Goal: Find specific page/section: Find specific page/section

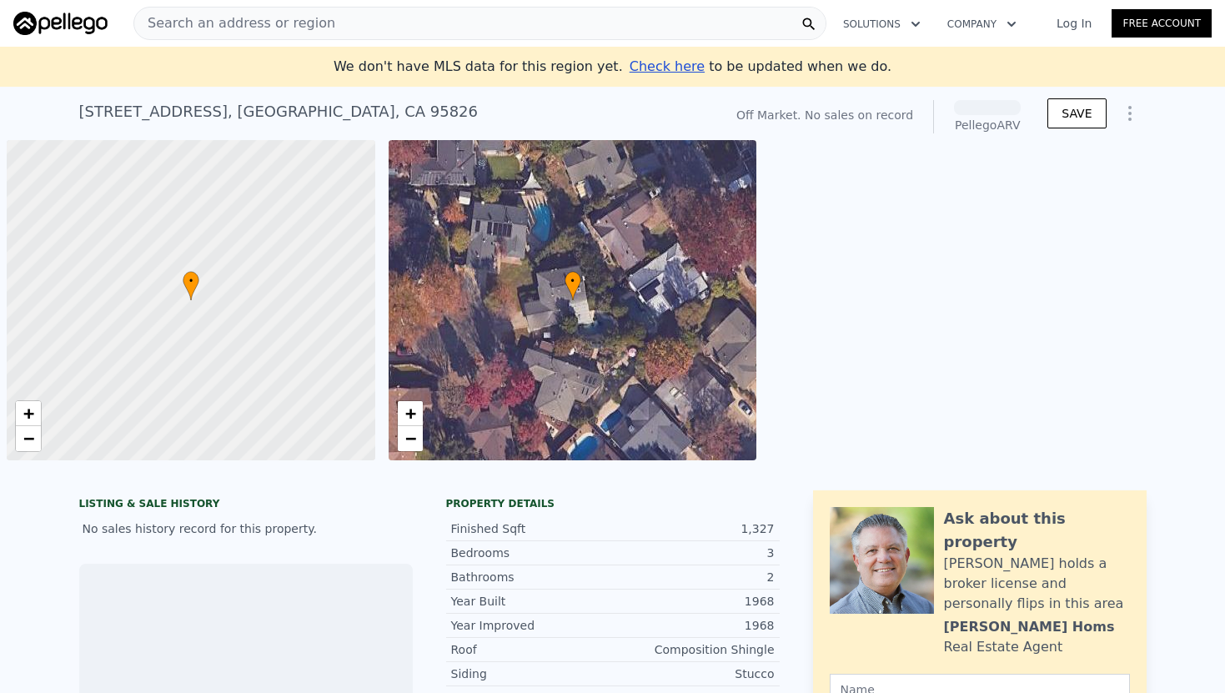
scroll to position [0, 7]
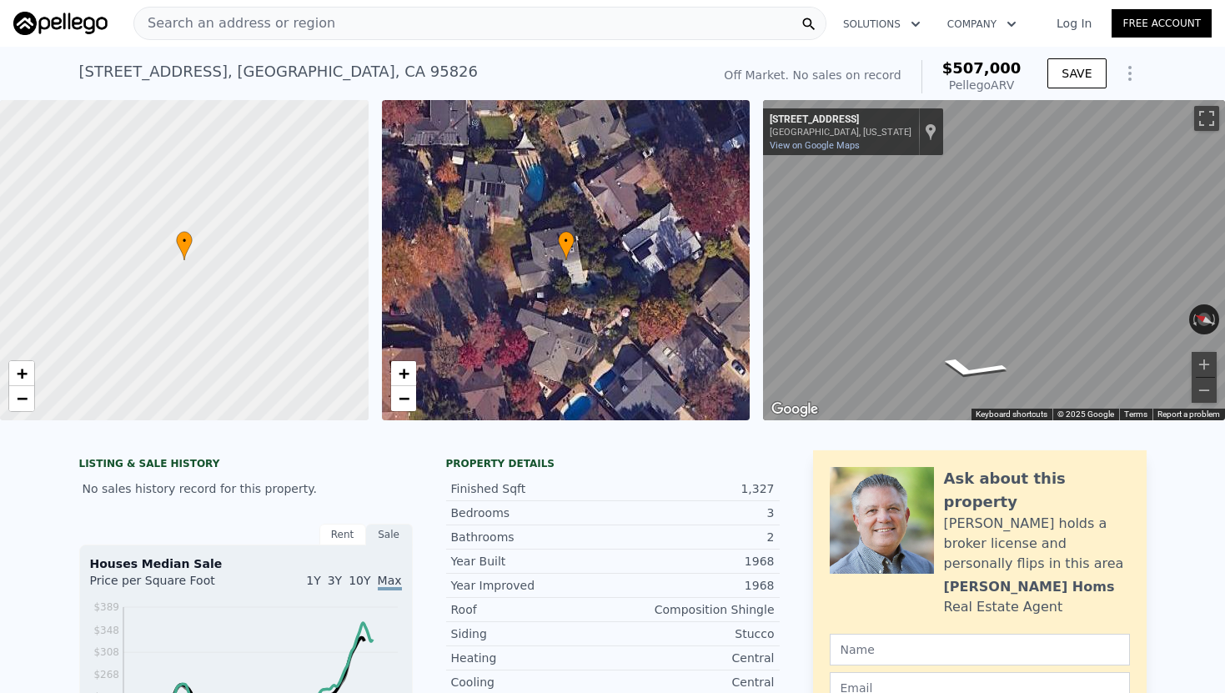
click at [472, 21] on div "Search an address or region" at bounding box center [479, 23] width 693 height 33
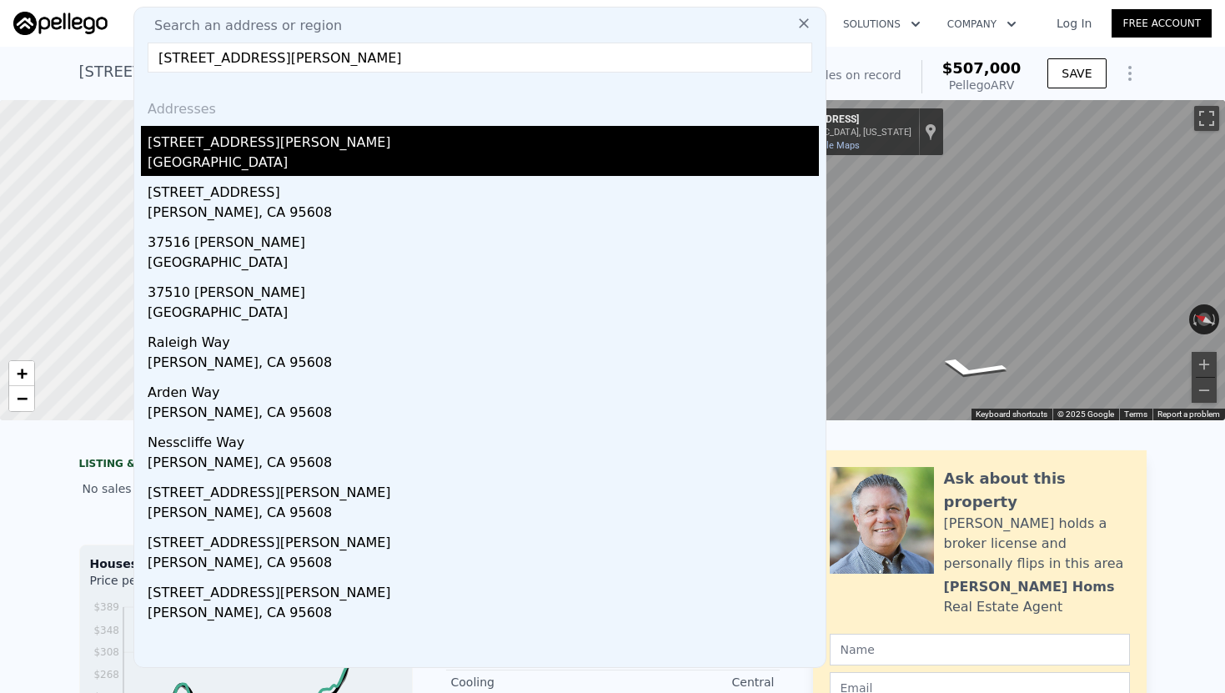
type input "[STREET_ADDRESS][PERSON_NAME]"
click at [297, 143] on div "[STREET_ADDRESS][PERSON_NAME]" at bounding box center [483, 139] width 671 height 27
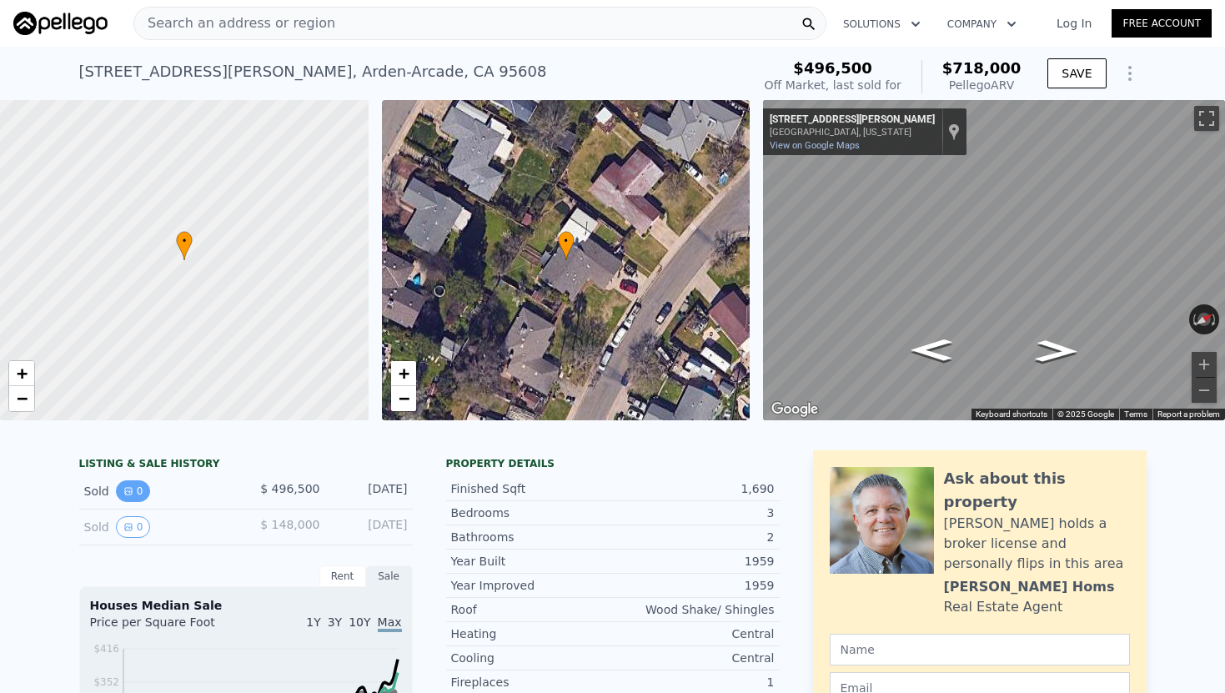
click at [134, 490] on button "0" at bounding box center [133, 491] width 35 height 22
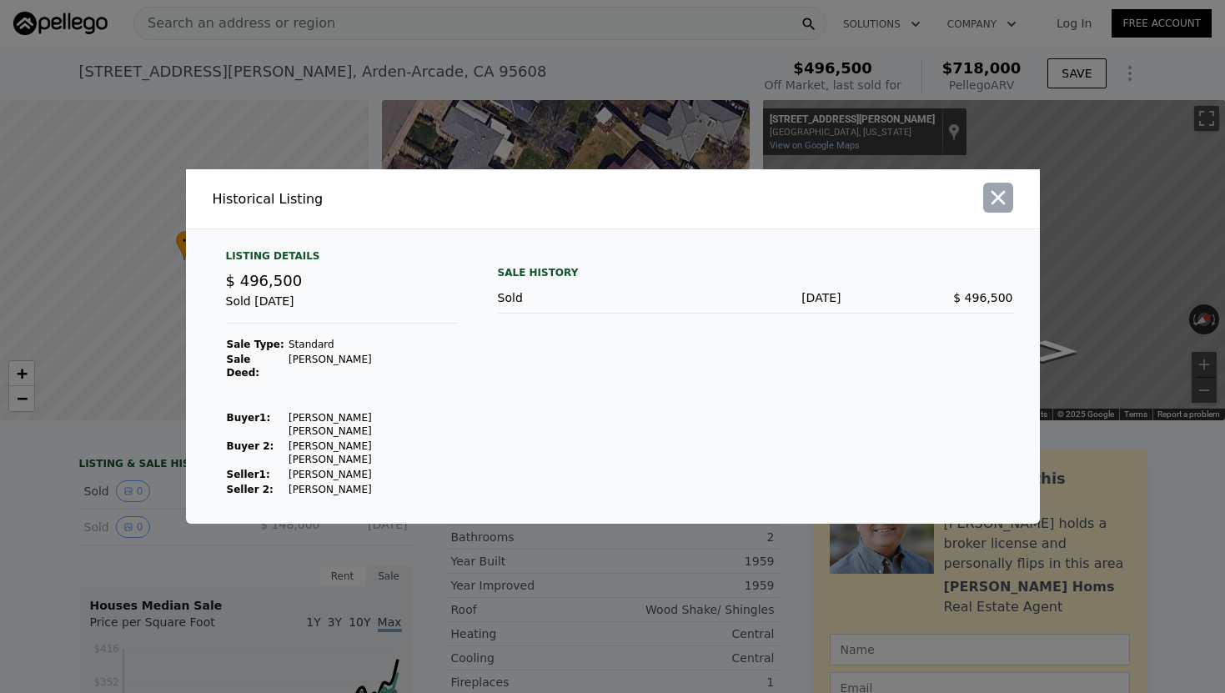
click at [998, 209] on icon "button" at bounding box center [997, 197] width 23 height 23
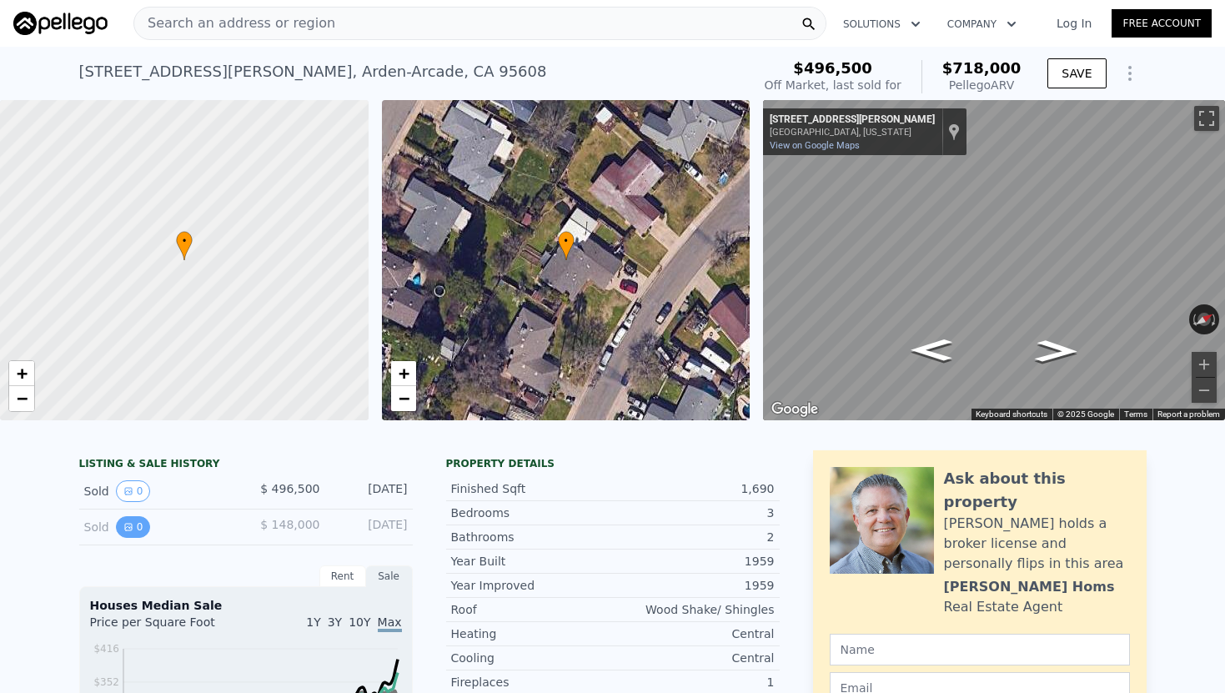
click at [139, 525] on button "0" at bounding box center [133, 527] width 35 height 22
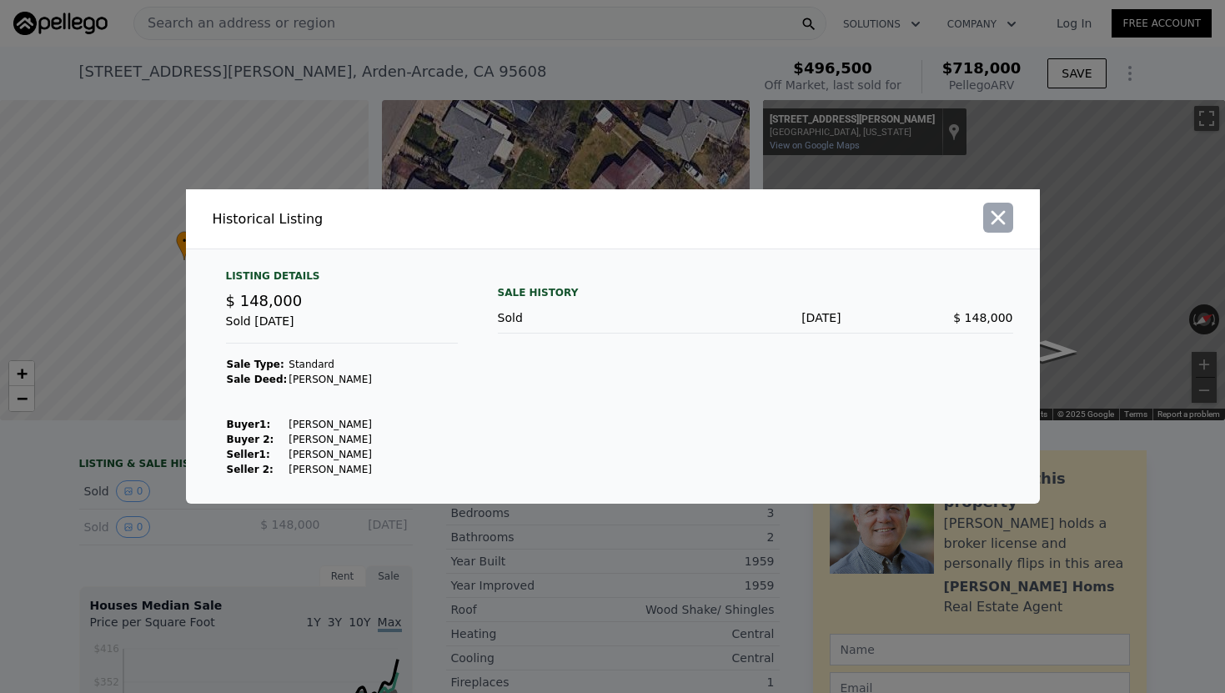
click at [1006, 217] on icon "button" at bounding box center [997, 217] width 23 height 23
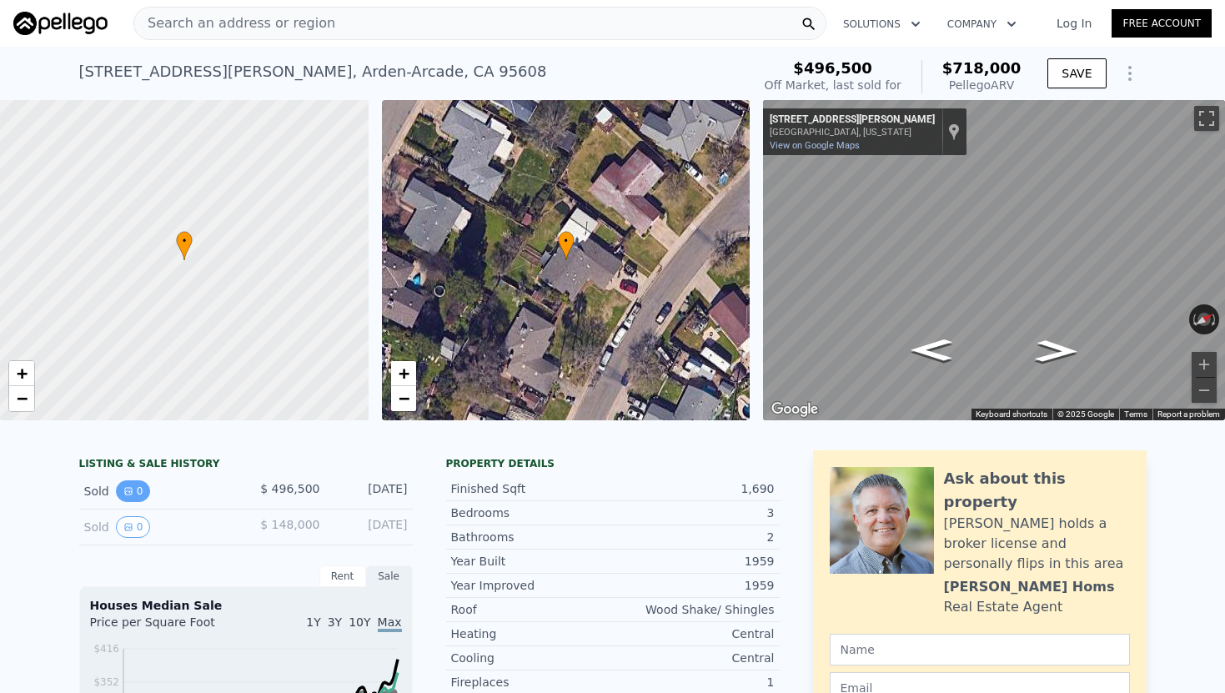
click at [142, 491] on button "0" at bounding box center [133, 491] width 35 height 22
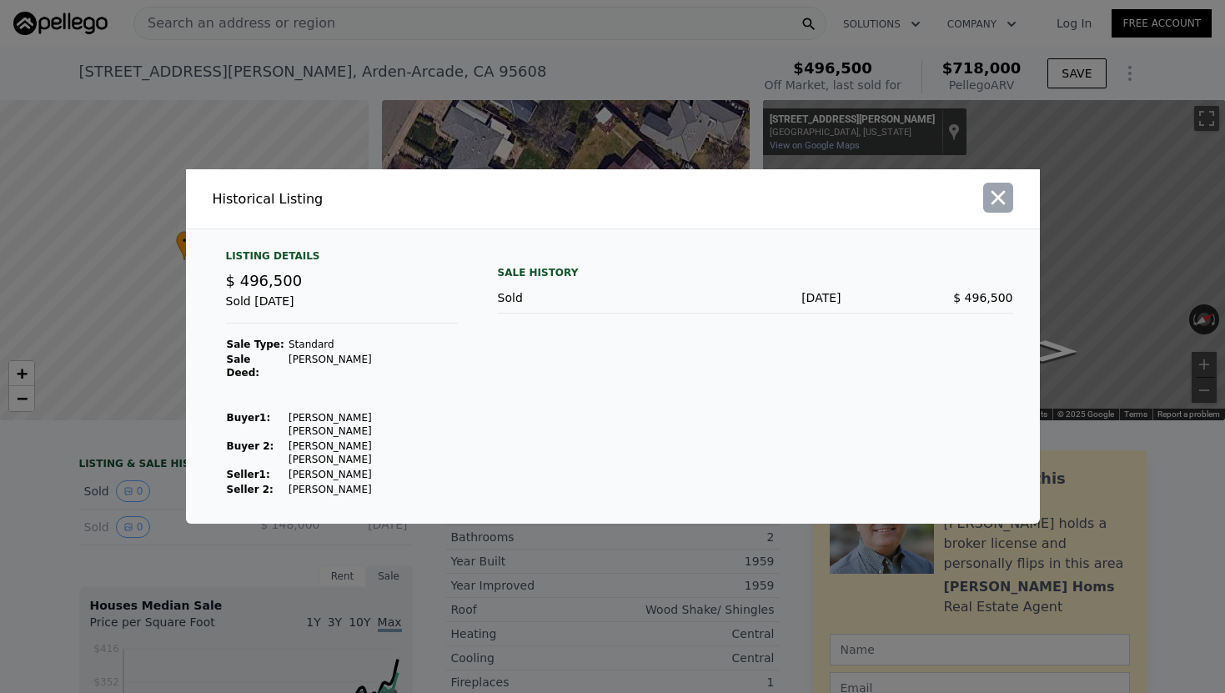
click at [1004, 209] on icon "button" at bounding box center [997, 197] width 23 height 23
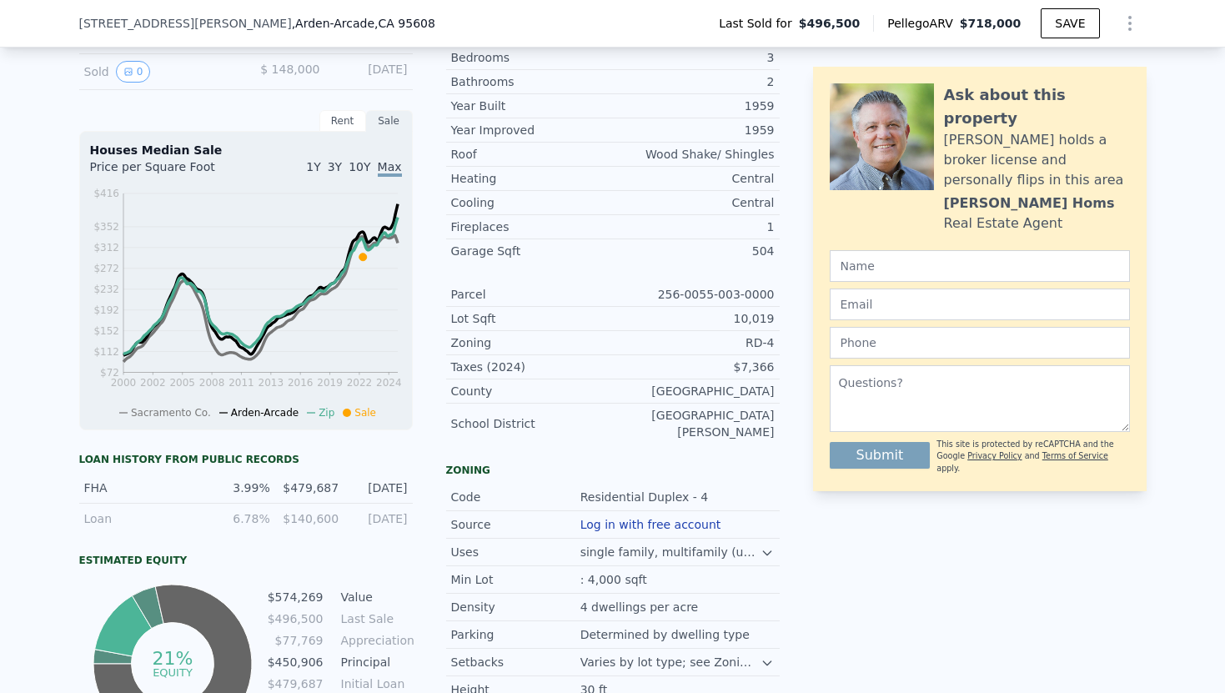
scroll to position [737, 0]
